Goal: Task Accomplishment & Management: Manage account settings

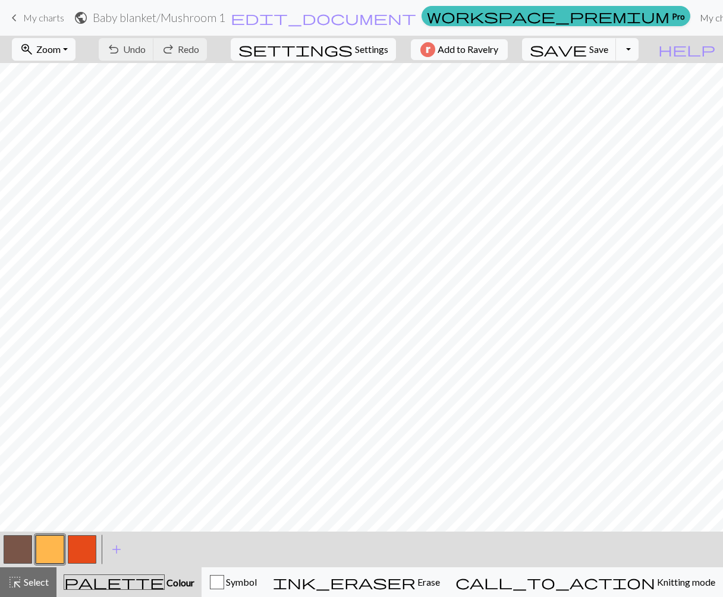
click at [695, 20] on link "My charts" at bounding box center [720, 18] width 51 height 24
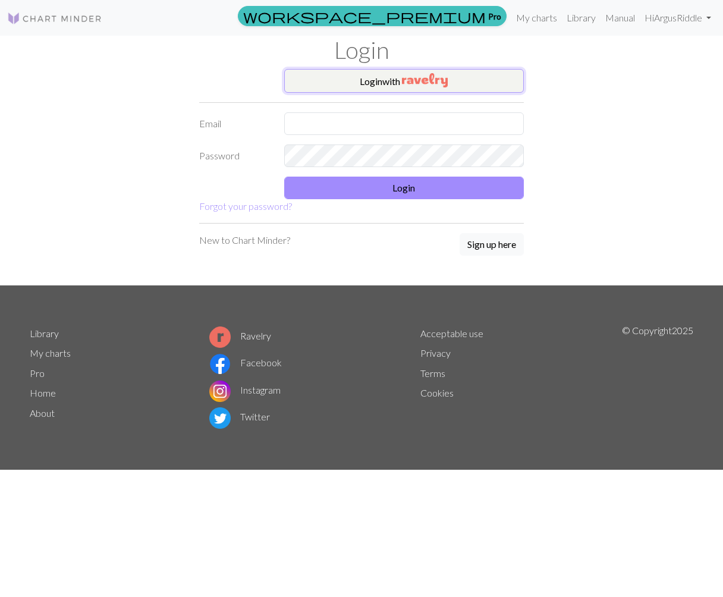
click at [400, 78] on button "Login with" at bounding box center [404, 81] width 240 height 24
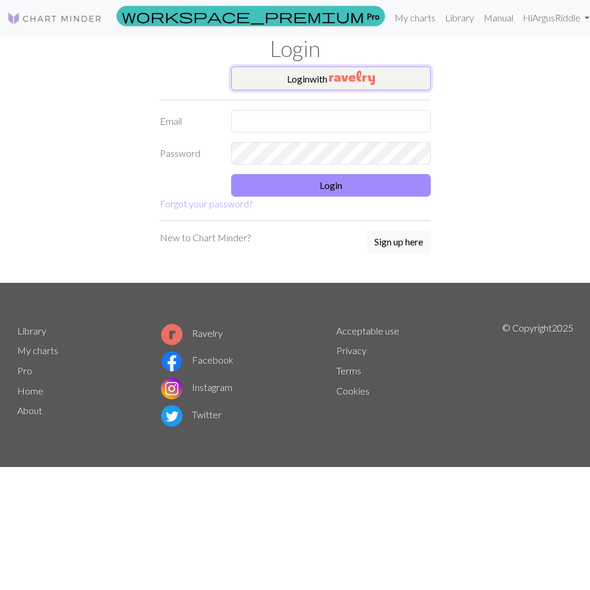
click at [283, 81] on button "Login with" at bounding box center [331, 79] width 200 height 24
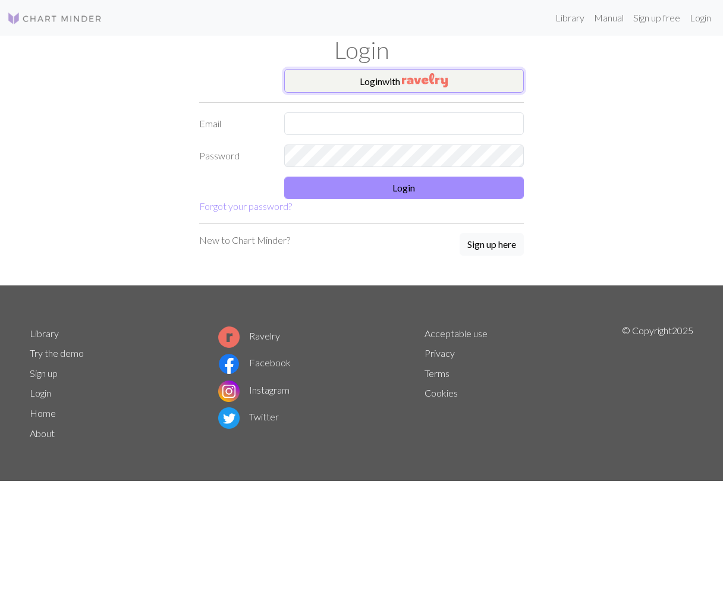
click at [402, 81] on button "Login with" at bounding box center [404, 81] width 240 height 24
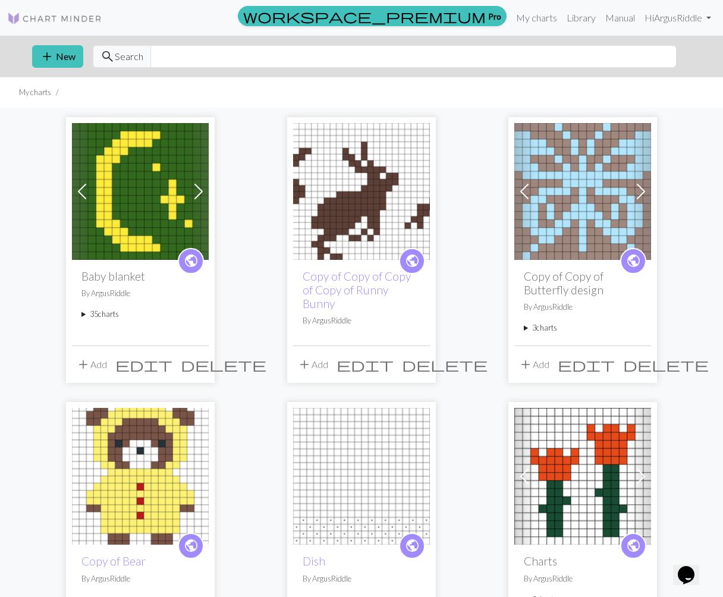
click at [99, 313] on summary "35 charts" at bounding box center [140, 314] width 118 height 11
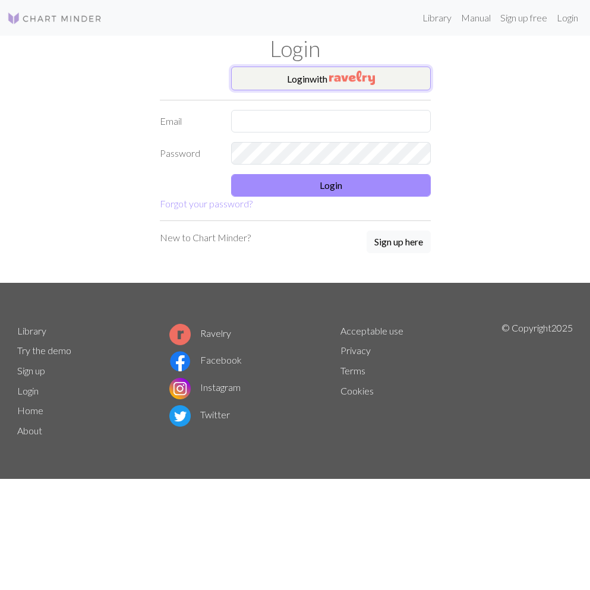
click at [325, 74] on button "Login with" at bounding box center [331, 79] width 200 height 24
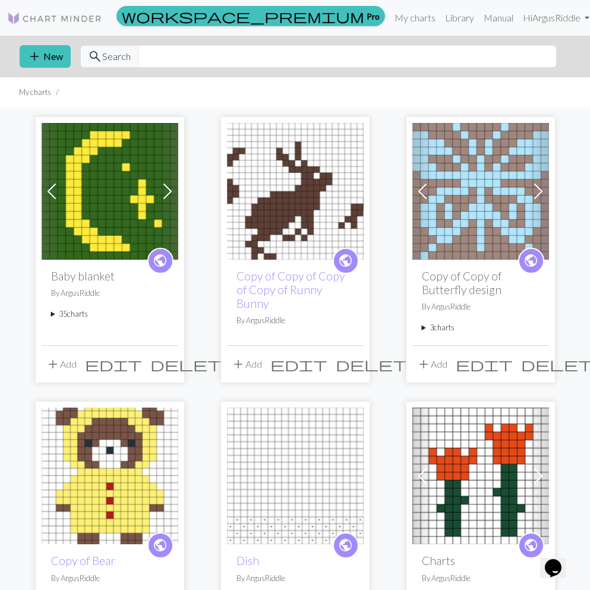
click at [73, 316] on summary "35 charts" at bounding box center [110, 314] width 118 height 11
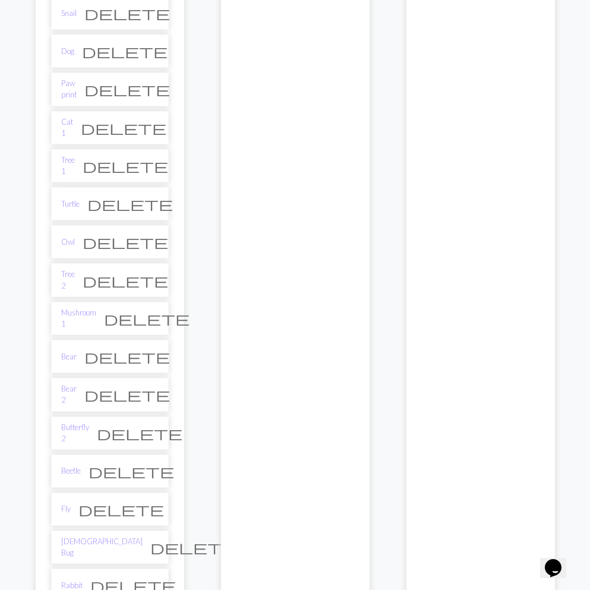
scroll to position [973, 0]
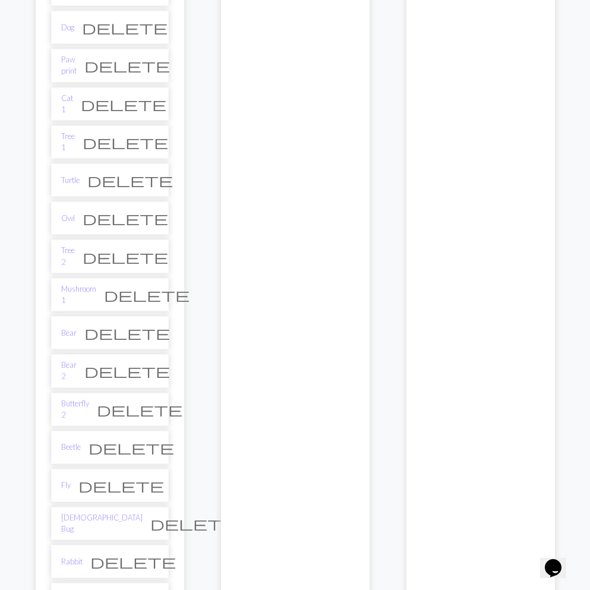
click at [79, 322] on li "Bear delete" at bounding box center [110, 332] width 118 height 33
click at [67, 328] on link "Bear" at bounding box center [68, 333] width 15 height 11
